Goal: Information Seeking & Learning: Check status

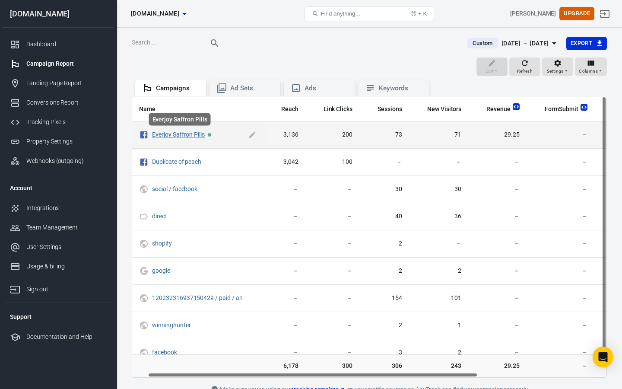
click at [185, 137] on link "Everjoy Saffron Pills" at bounding box center [178, 134] width 53 height 7
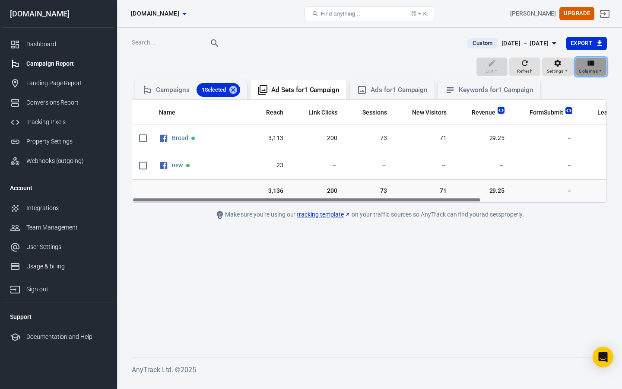
click at [589, 74] on span "Columns" at bounding box center [588, 71] width 19 height 8
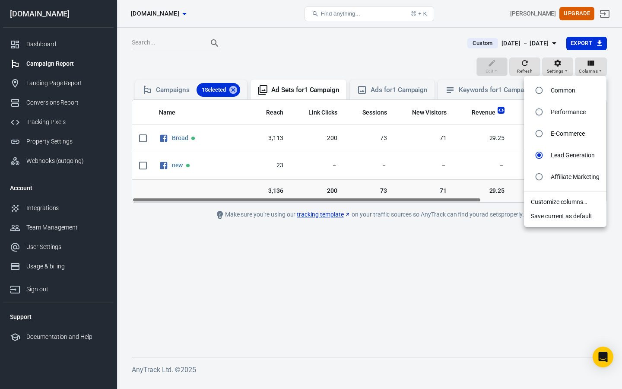
click at [562, 108] on p "Performance" at bounding box center [568, 112] width 35 height 9
radio input "true"
radio input "false"
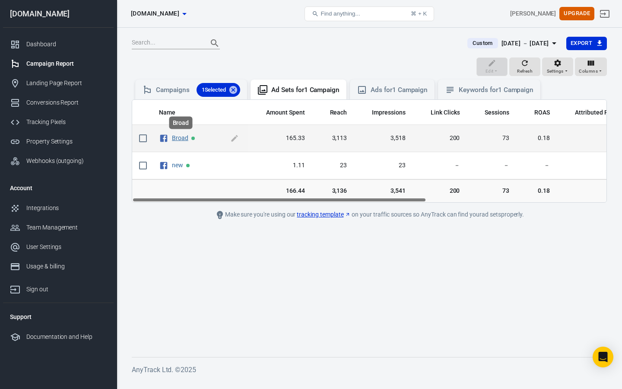
click at [180, 138] on link "Broad" at bounding box center [180, 137] width 16 height 7
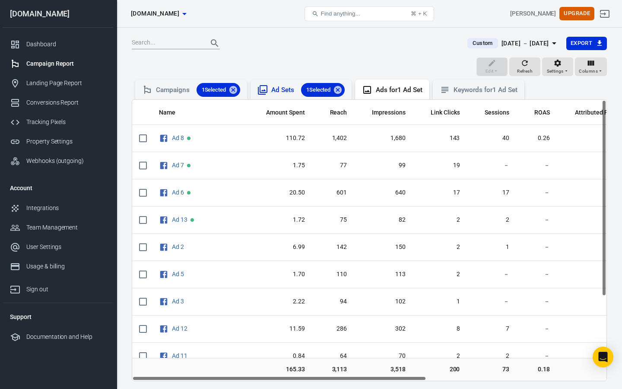
click at [274, 90] on div "Ad Sets 1 Selected" at bounding box center [307, 90] width 73 height 14
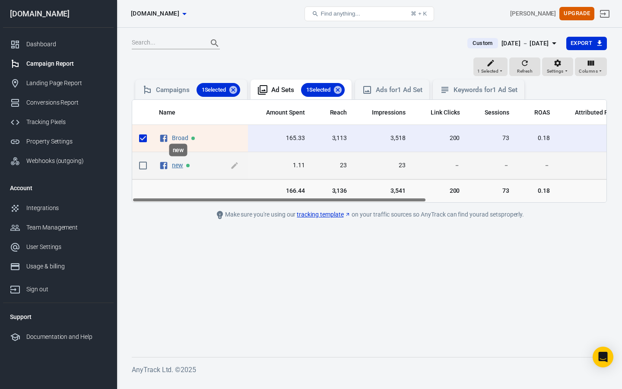
click at [178, 166] on link "new" at bounding box center [177, 165] width 11 height 7
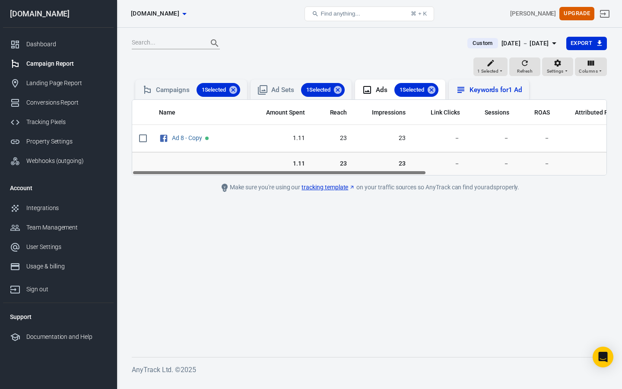
click at [488, 89] on div "Keywords for 1 Ad" at bounding box center [496, 90] width 53 height 9
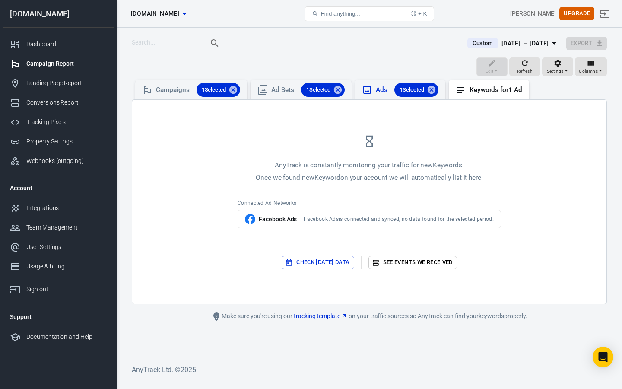
click at [382, 94] on div "Ads 1 Selected" at bounding box center [407, 90] width 62 height 14
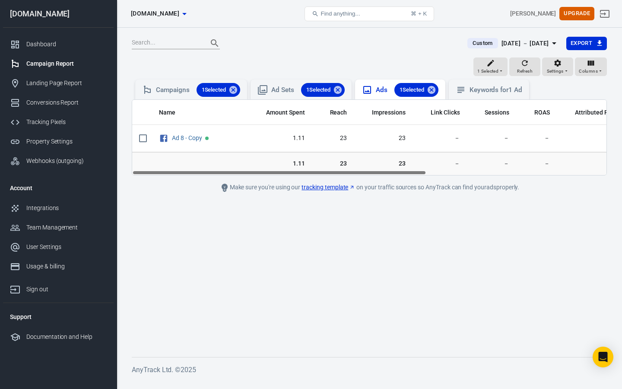
click at [381, 89] on div "Ads 1 Selected" at bounding box center [407, 90] width 62 height 14
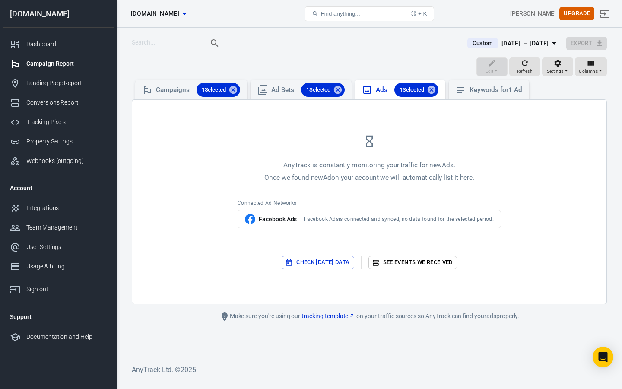
click at [381, 89] on div "Ads 1 Selected" at bounding box center [407, 90] width 62 height 14
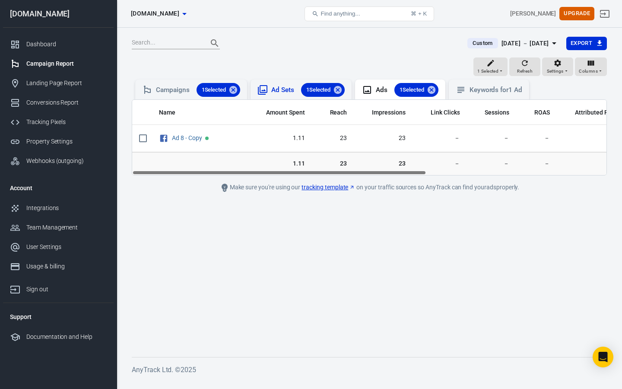
click at [266, 90] on icon at bounding box center [263, 90] width 10 height 10
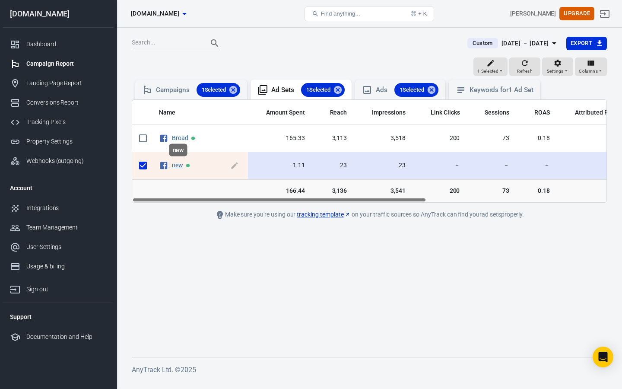
click at [175, 165] on link "new" at bounding box center [177, 165] width 11 height 7
click at [141, 167] on input "scrollable content" at bounding box center [143, 165] width 18 height 18
checkbox input "false"
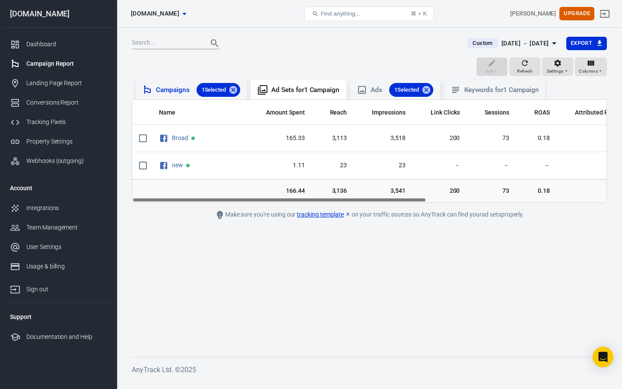
click at [165, 94] on div "Campaigns 1 Selected" at bounding box center [198, 90] width 84 height 14
